Goal: Information Seeking & Learning: Learn about a topic

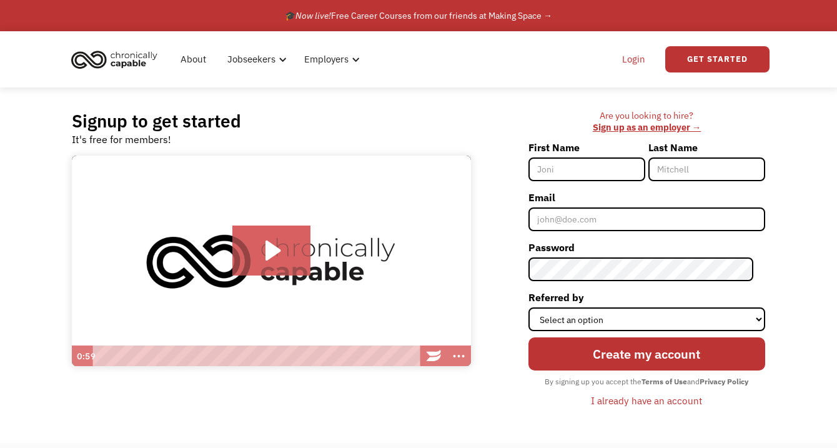
click at [635, 58] on link "Login" at bounding box center [634, 59] width 38 height 40
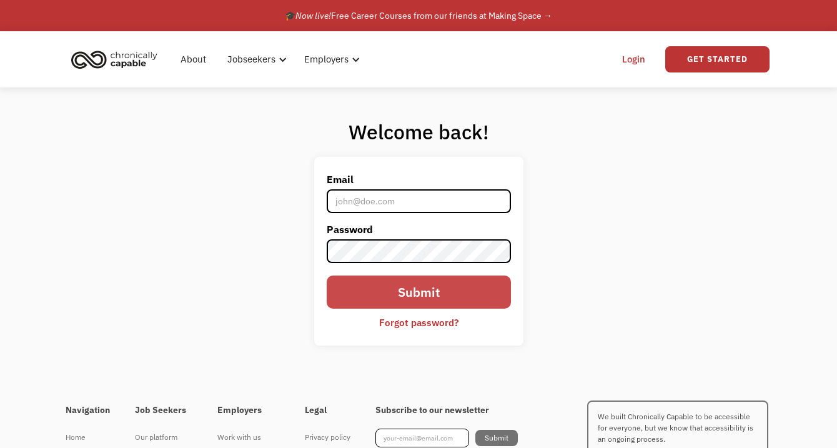
type input "[EMAIL_ADDRESS][DOMAIN_NAME]"
click at [402, 284] on input "Submit" at bounding box center [419, 292] width 184 height 33
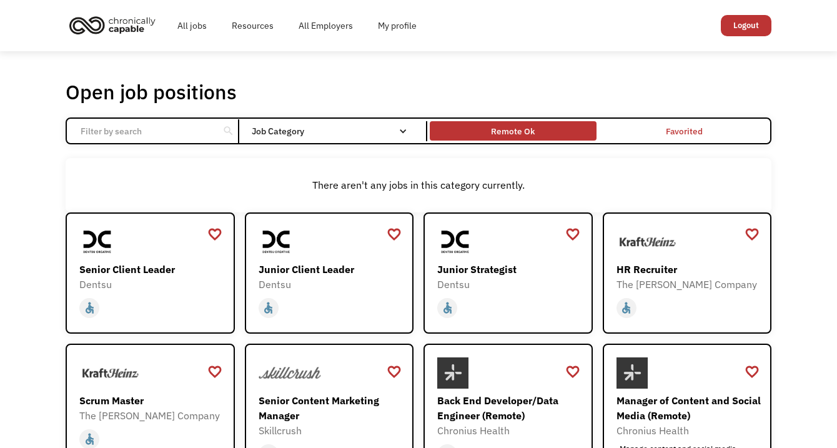
click at [564, 129] on div "Remote Ok" at bounding box center [513, 130] width 166 height 13
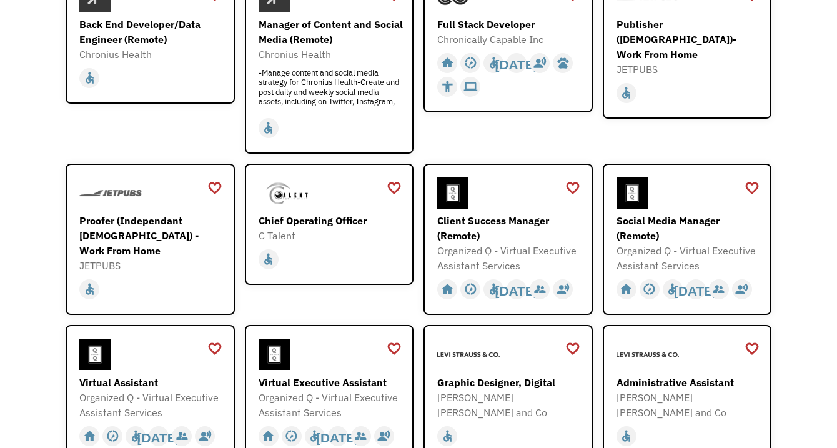
scroll to position [257, 0]
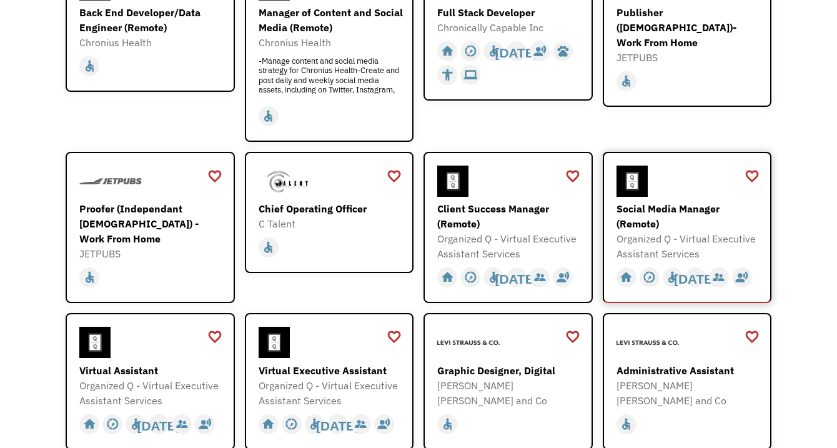
click at [677, 240] on div "Organized Q - Virtual Executive Assistant Services" at bounding box center [689, 246] width 145 height 30
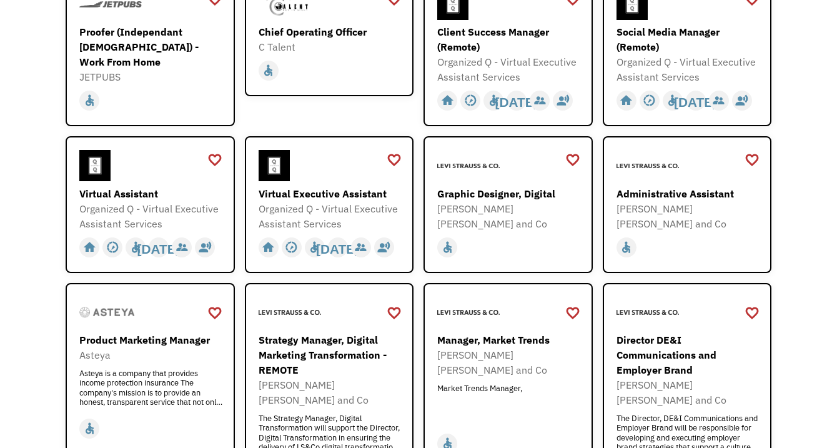
scroll to position [436, 0]
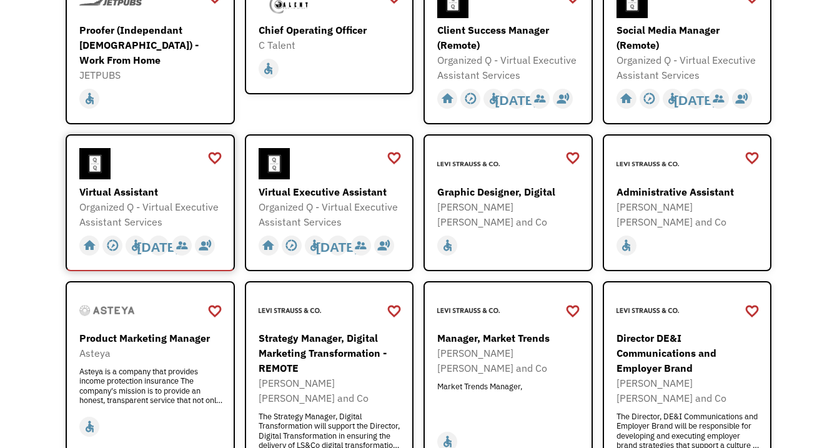
click at [181, 191] on div "Virtual Assistant" at bounding box center [151, 191] width 145 height 15
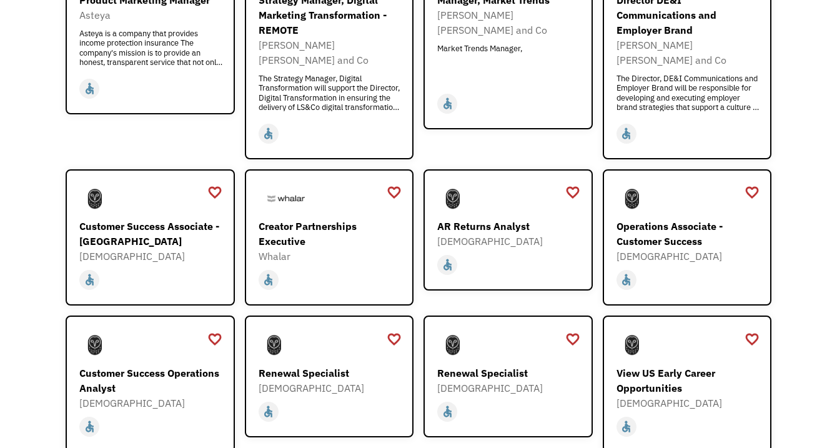
scroll to position [775, 0]
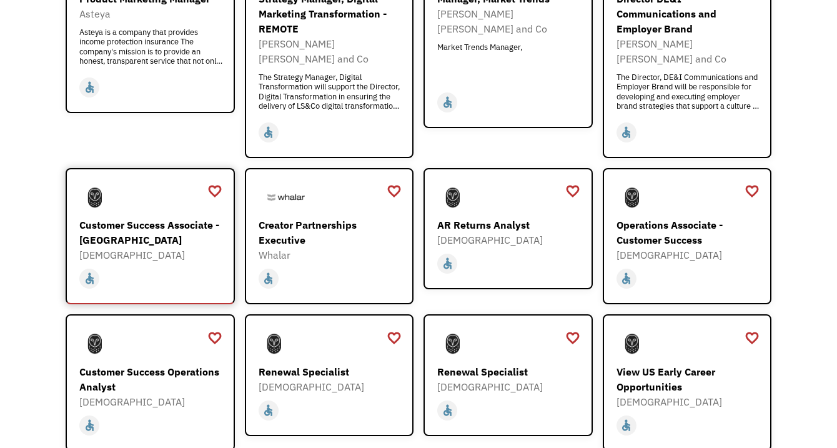
click at [182, 247] on div "[DEMOGRAPHIC_DATA]" at bounding box center [151, 254] width 145 height 15
click at [797, 176] on div "Open job positions You have X liked items Search search Filter by category Admi…" at bounding box center [418, 224] width 837 height 1897
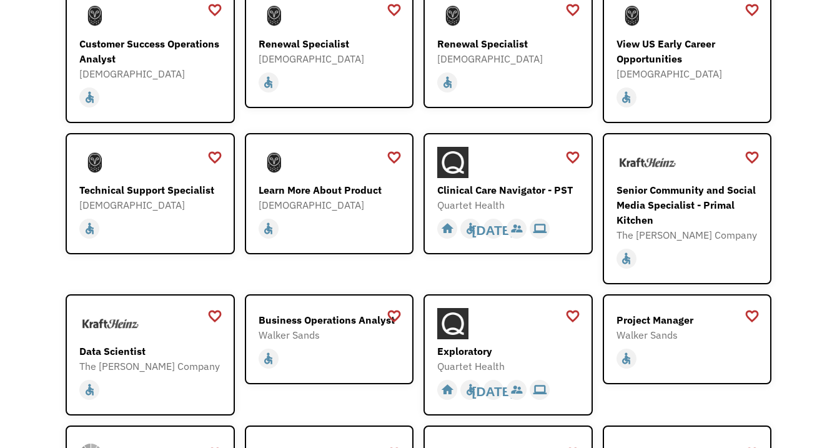
scroll to position [1104, 0]
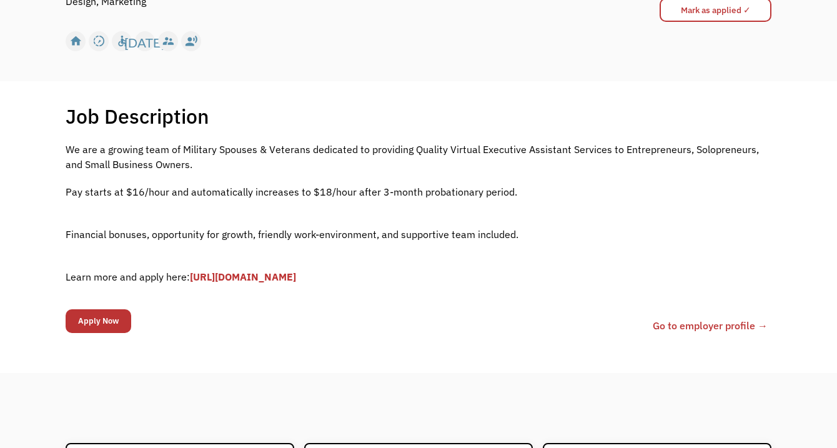
scroll to position [203, 0]
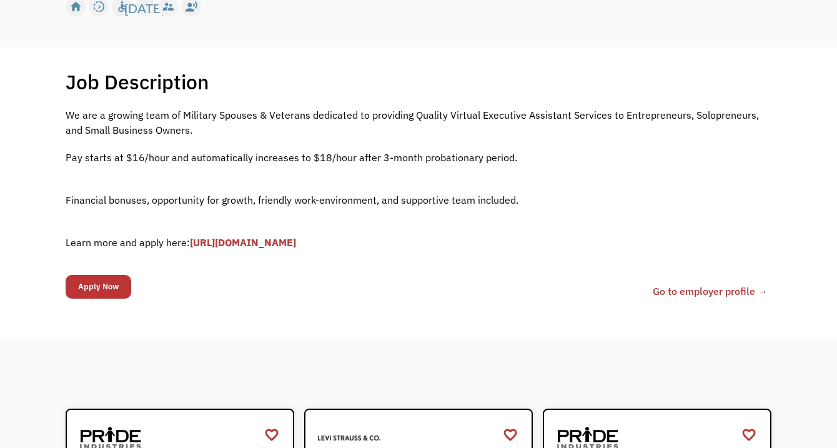
click at [287, 243] on link "[URL][DOMAIN_NAME]" at bounding box center [243, 242] width 106 height 12
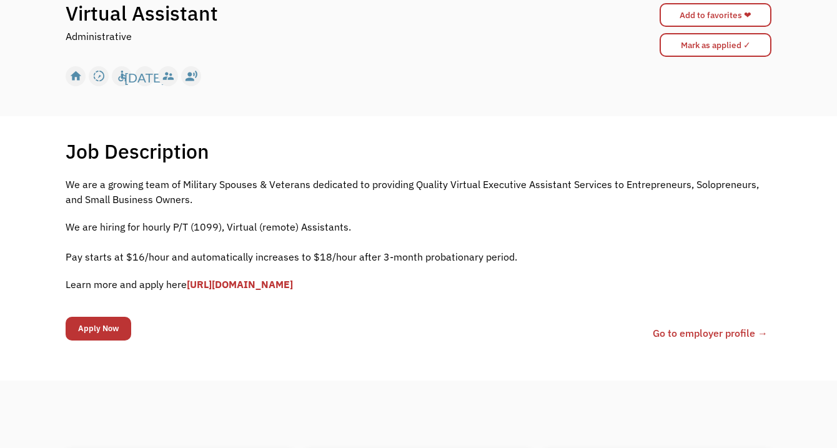
scroll to position [134, 0]
click at [284, 286] on link "[URL][DOMAIN_NAME]" at bounding box center [240, 283] width 106 height 12
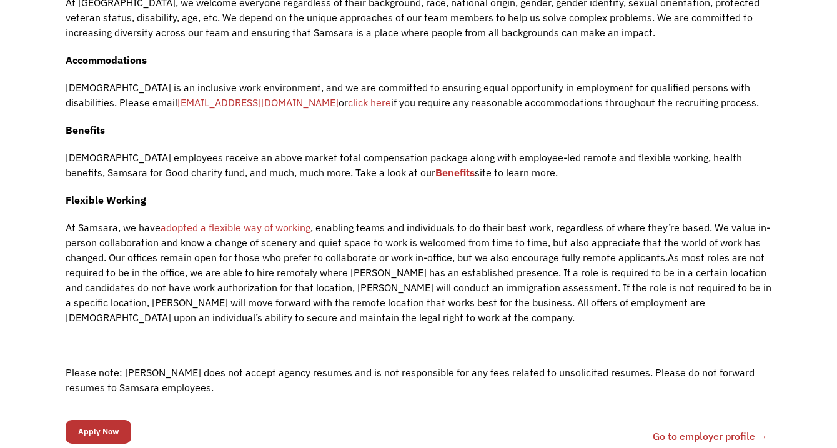
scroll to position [1601, 0]
